Goal: Task Accomplishment & Management: Use online tool/utility

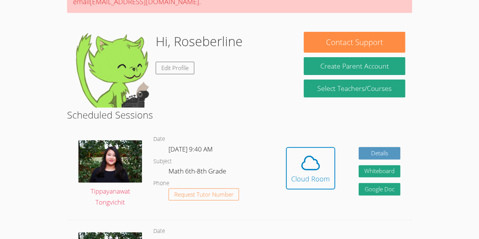
scroll to position [89, 0]
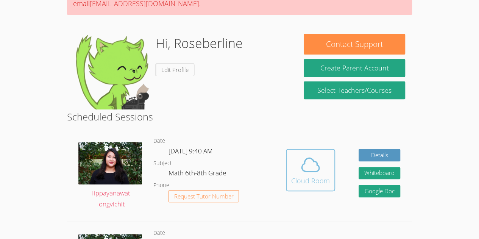
click at [320, 180] on div "Cloud Room" at bounding box center [310, 180] width 39 height 11
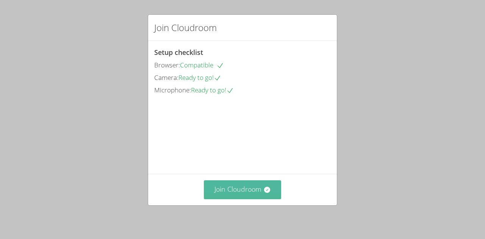
click at [258, 199] on button "Join Cloudroom" at bounding box center [243, 189] width 78 height 19
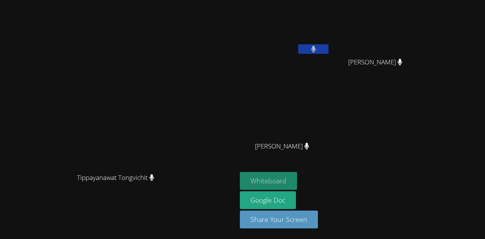
click at [297, 186] on button "Whiteboard" at bounding box center [268, 181] width 57 height 18
click at [329, 53] on button at bounding box center [313, 48] width 30 height 9
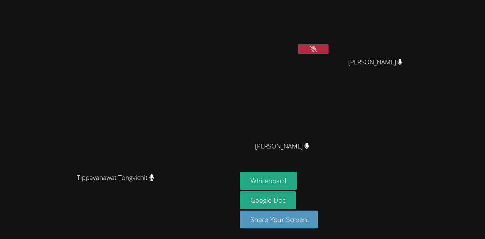
click at [318, 49] on icon at bounding box center [314, 49] width 8 height 6
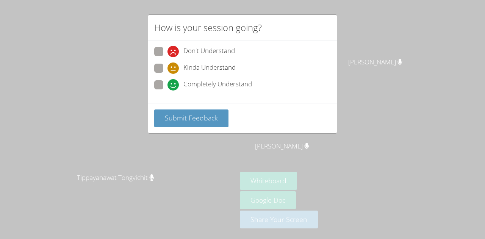
click at [122, 124] on div "How is your session going? Don't Understand Kinda Understand Completely Underst…" at bounding box center [242, 119] width 485 height 239
click at [167, 91] on span at bounding box center [167, 91] width 0 height 0
click at [167, 85] on input "Completely Understand" at bounding box center [170, 83] width 6 height 6
radio input "true"
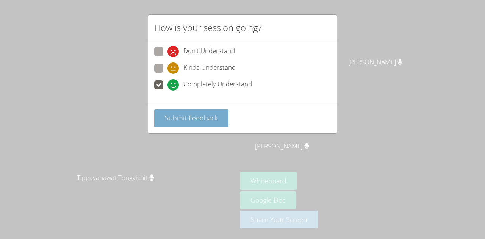
click at [186, 124] on button "Submit Feedback" at bounding box center [191, 119] width 74 height 18
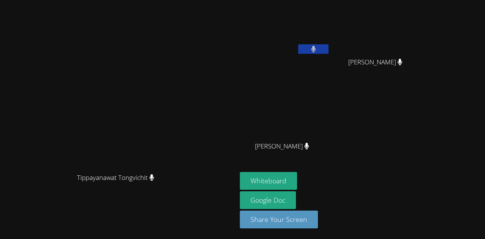
drag, startPoint x: 262, startPoint y: 139, endPoint x: 255, endPoint y: 147, distance: 10.5
click at [175, 147] on video at bounding box center [119, 104] width 114 height 130
